Goal: Task Accomplishment & Management: Complete application form

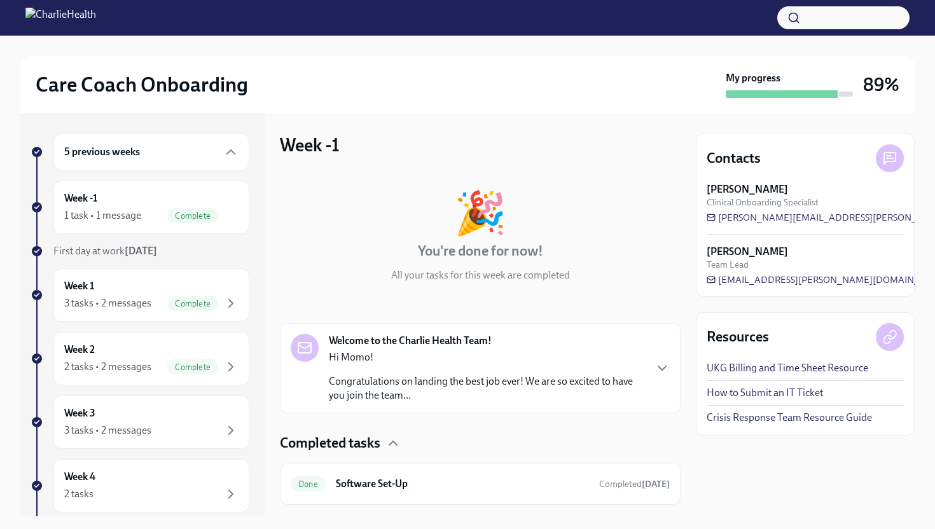
click at [839, 18] on button "button" at bounding box center [844, 17] width 132 height 23
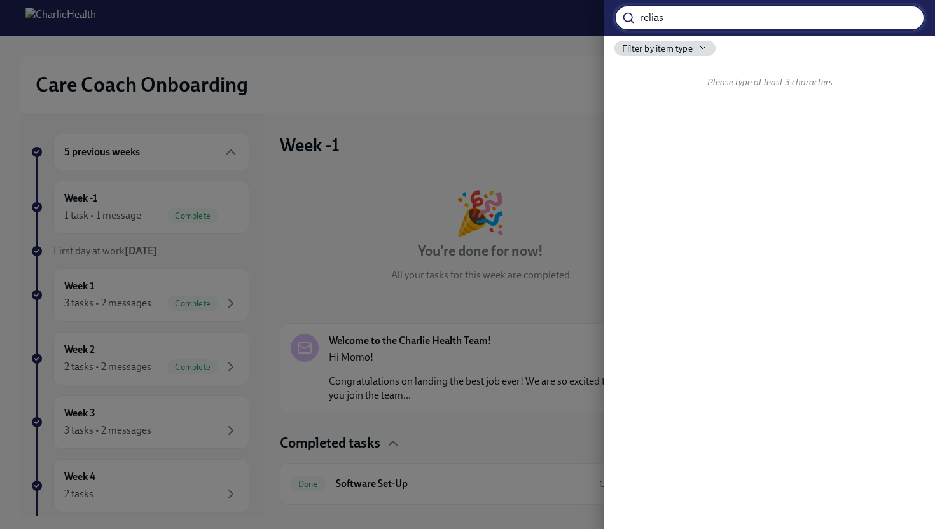
type input "relias"
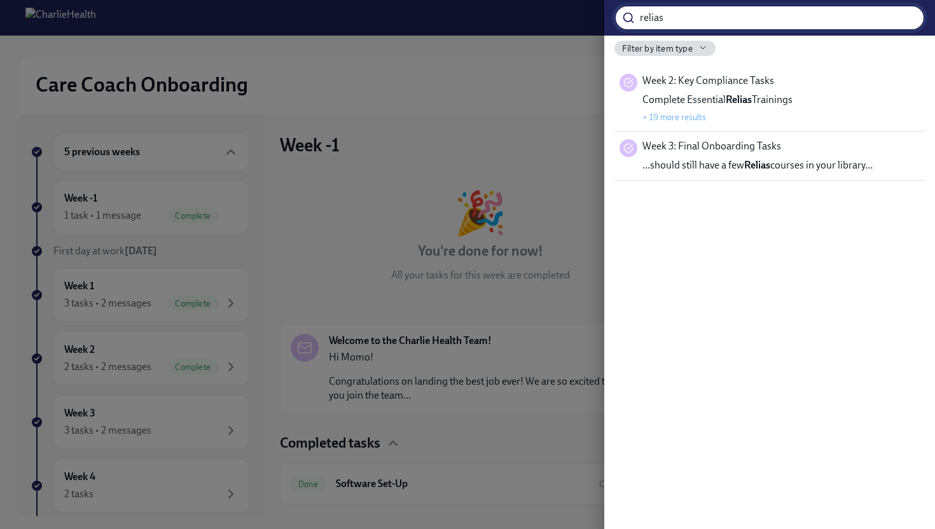
click at [480, 122] on div at bounding box center [467, 264] width 935 height 529
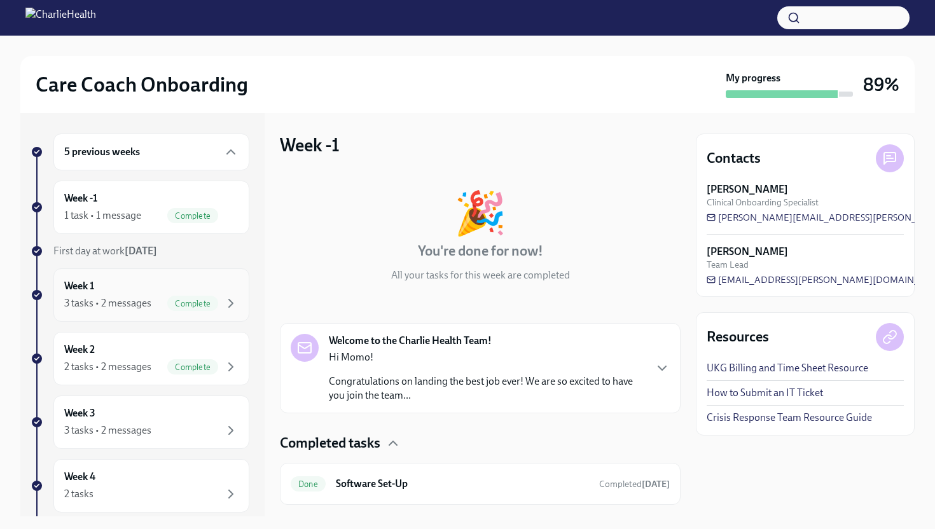
click at [106, 296] on div "3 tasks • 2 messages Complete" at bounding box center [151, 303] width 174 height 15
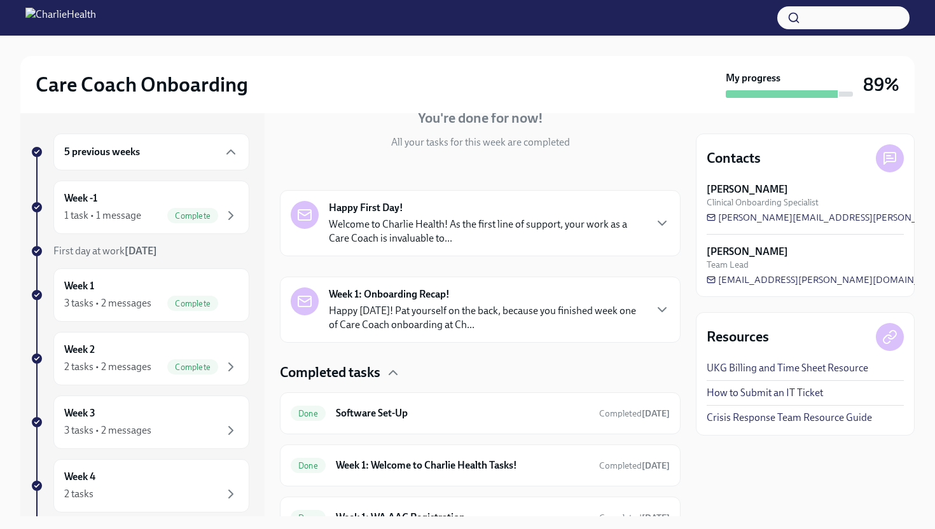
scroll to position [196, 0]
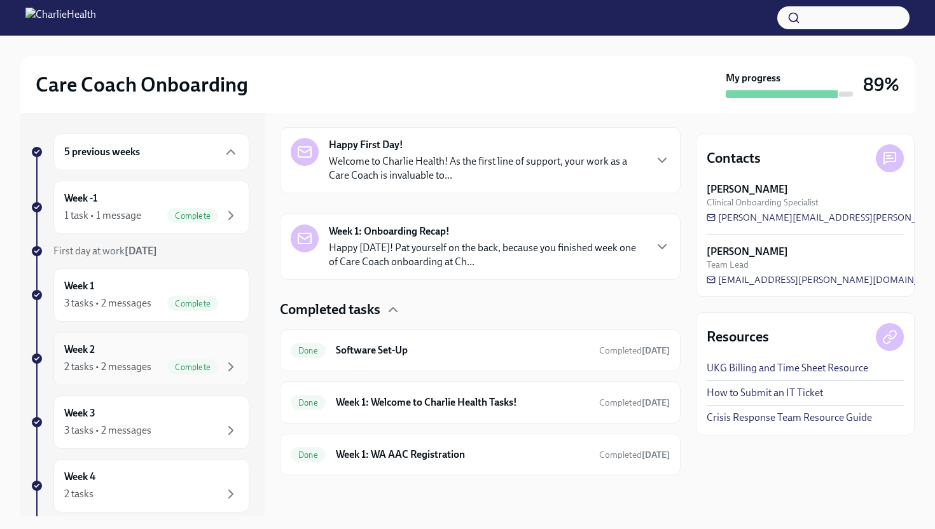
click at [114, 354] on div "Week 2 2 tasks • 2 messages Complete" at bounding box center [151, 359] width 174 height 32
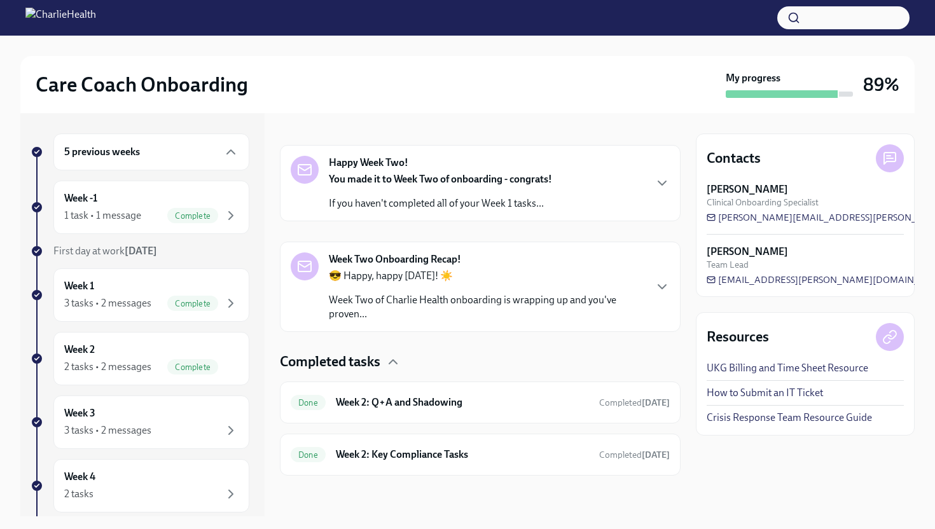
scroll to position [199, 0]
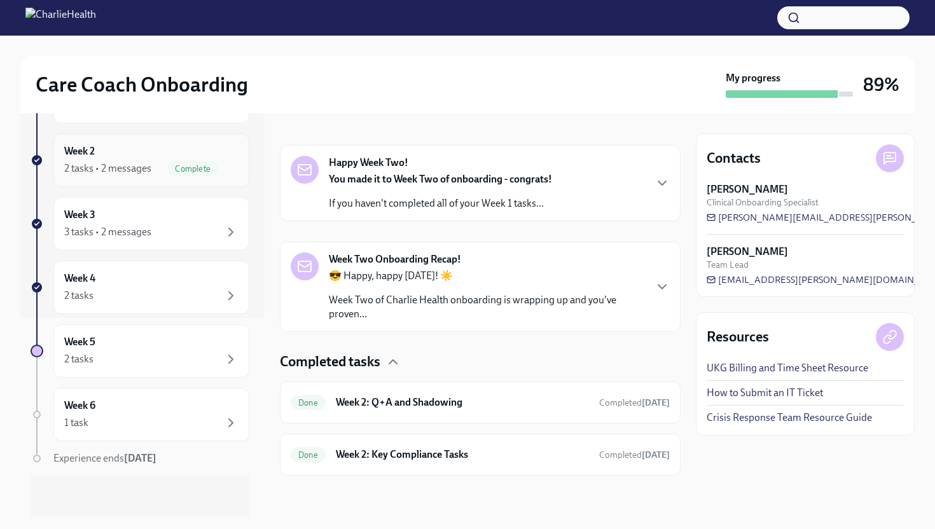
click at [126, 170] on div "2 tasks • 2 messages" at bounding box center [107, 169] width 87 height 14
click at [134, 161] on div "2 tasks • 2 messages Complete" at bounding box center [151, 168] width 174 height 15
click at [438, 457] on h6 "Week 2: Key Compliance Tasks" at bounding box center [462, 455] width 253 height 14
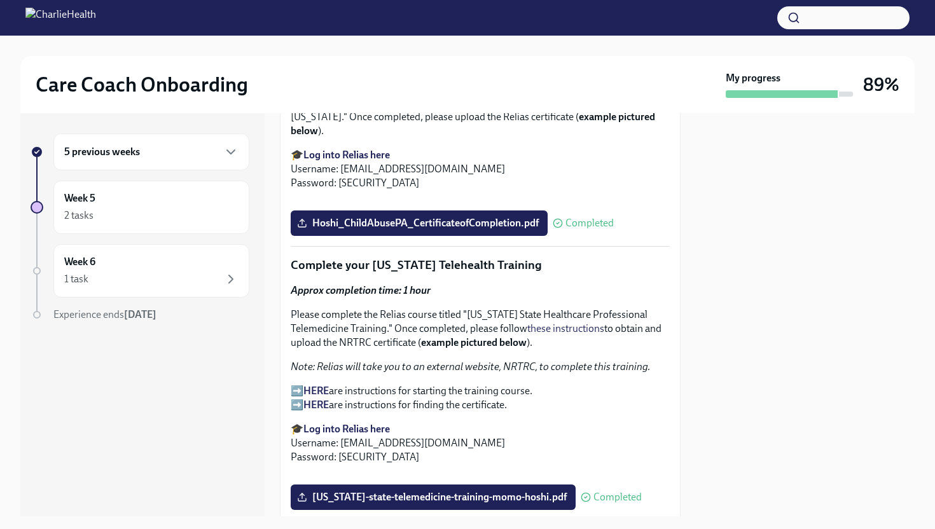
scroll to position [1355, 0]
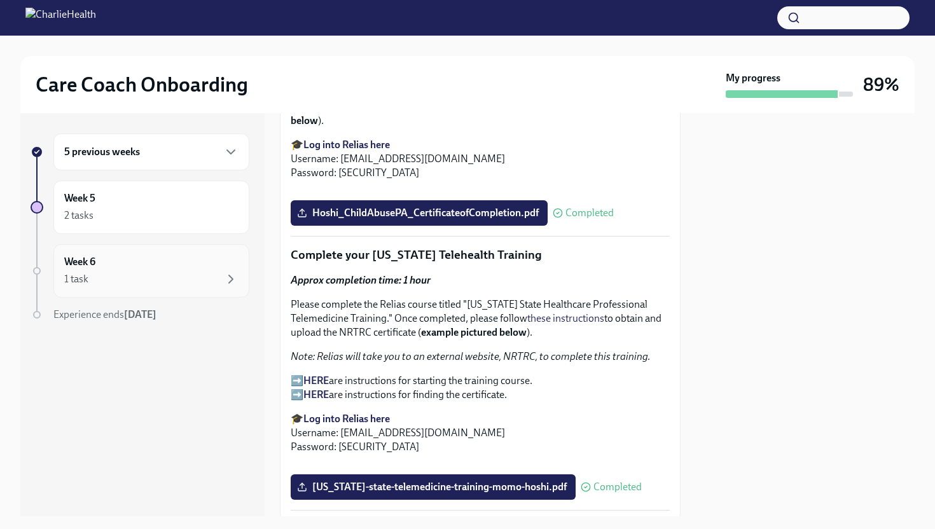
click at [127, 275] on div "1 task" at bounding box center [151, 279] width 174 height 15
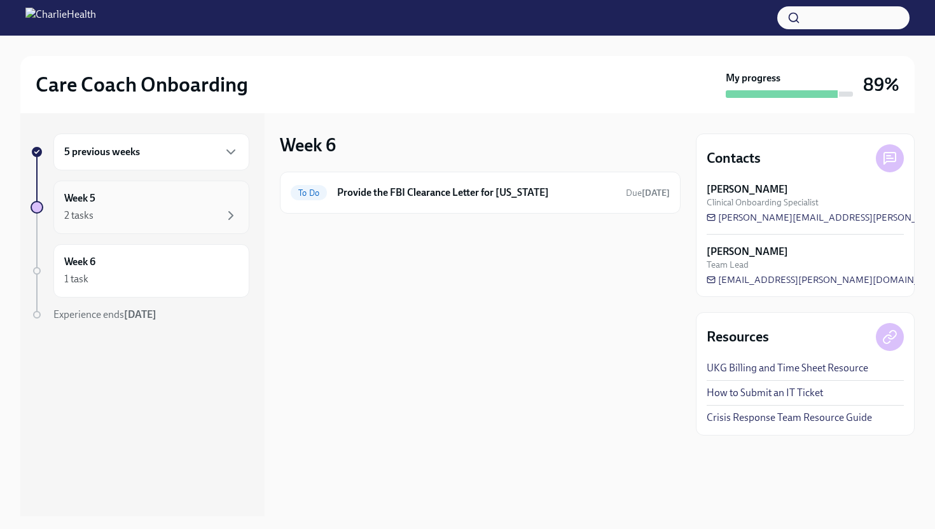
click at [150, 214] on div "2 tasks" at bounding box center [151, 215] width 174 height 15
click at [148, 278] on div "1 task" at bounding box center [151, 279] width 174 height 15
